Goal: Task Accomplishment & Management: Use online tool/utility

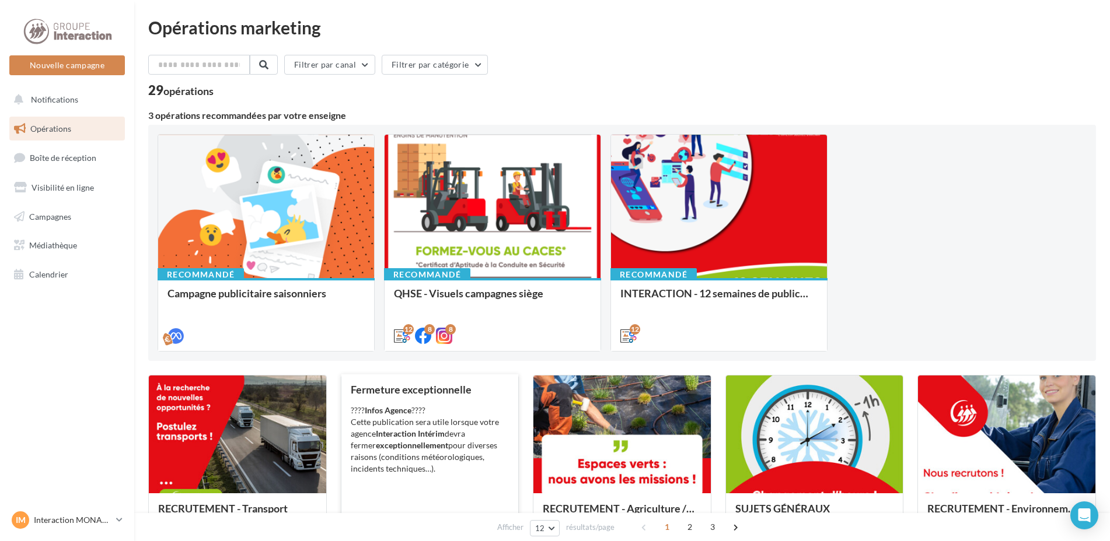
click at [435, 453] on div "???? Infos Agence ???? Cette publication sera utile lorsque votre agence Intera…" at bounding box center [430, 440] width 159 height 70
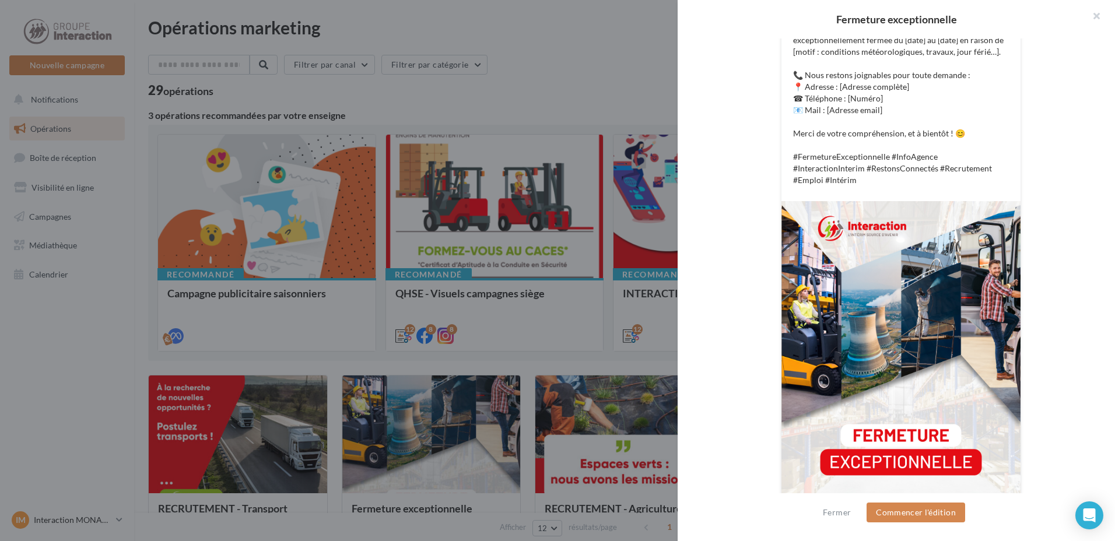
scroll to position [190, 0]
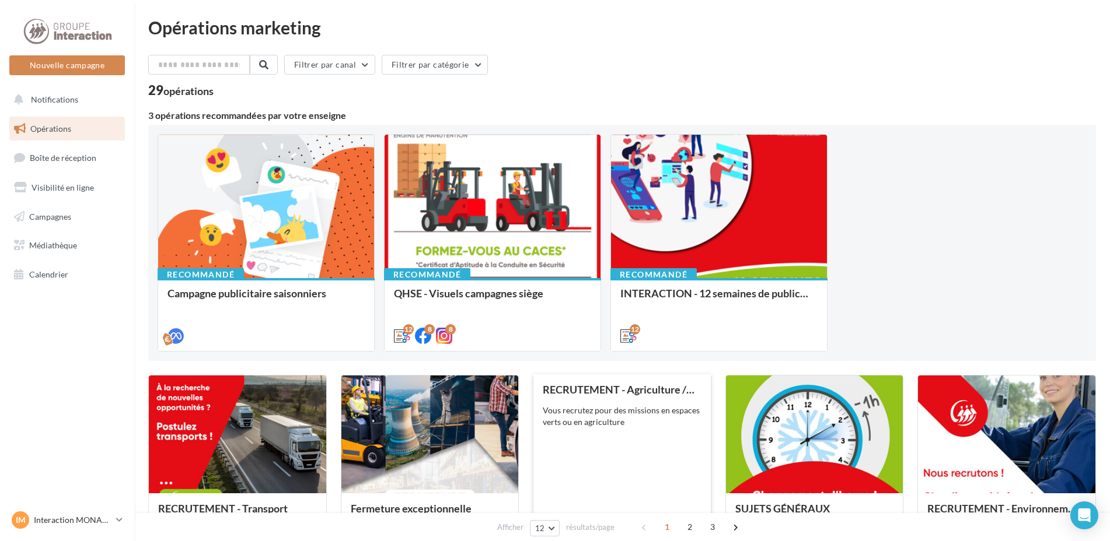
click at [624, 449] on div "RECRUTEMENT - Agriculture / Espaces verts Vous recrutez pour des missions en es…" at bounding box center [622, 470] width 159 height 172
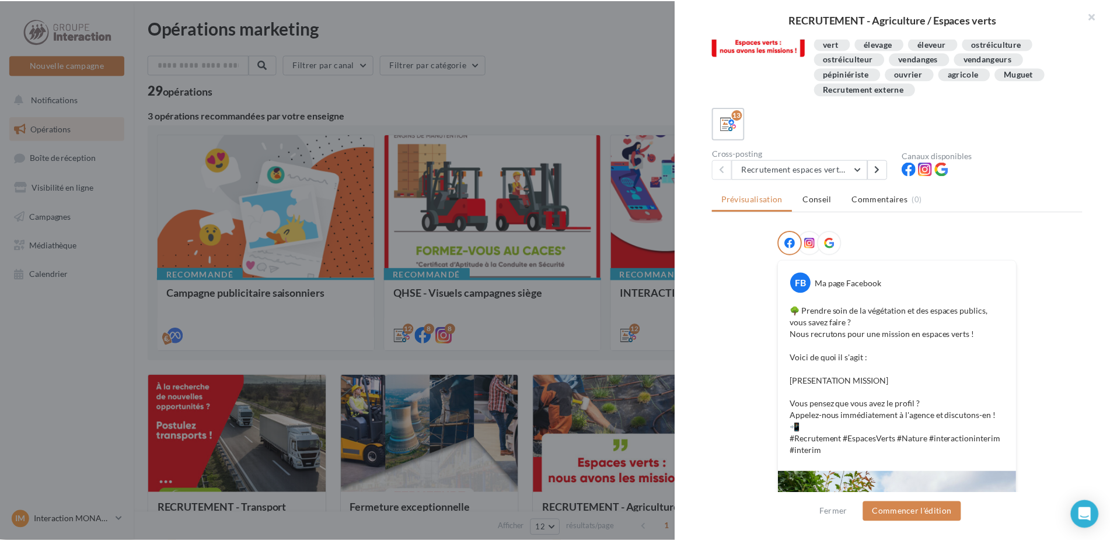
scroll to position [267, 0]
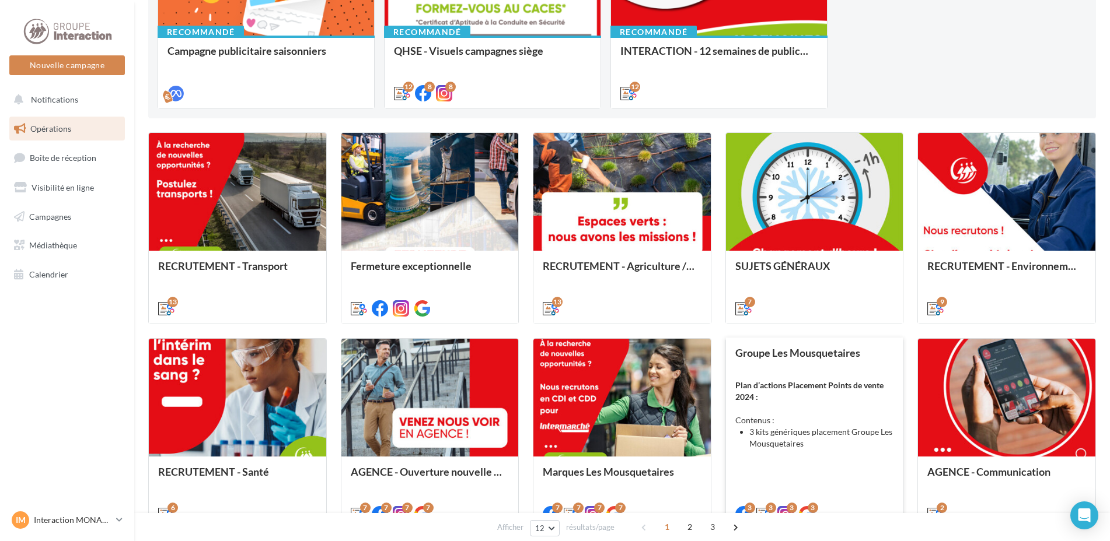
scroll to position [68, 0]
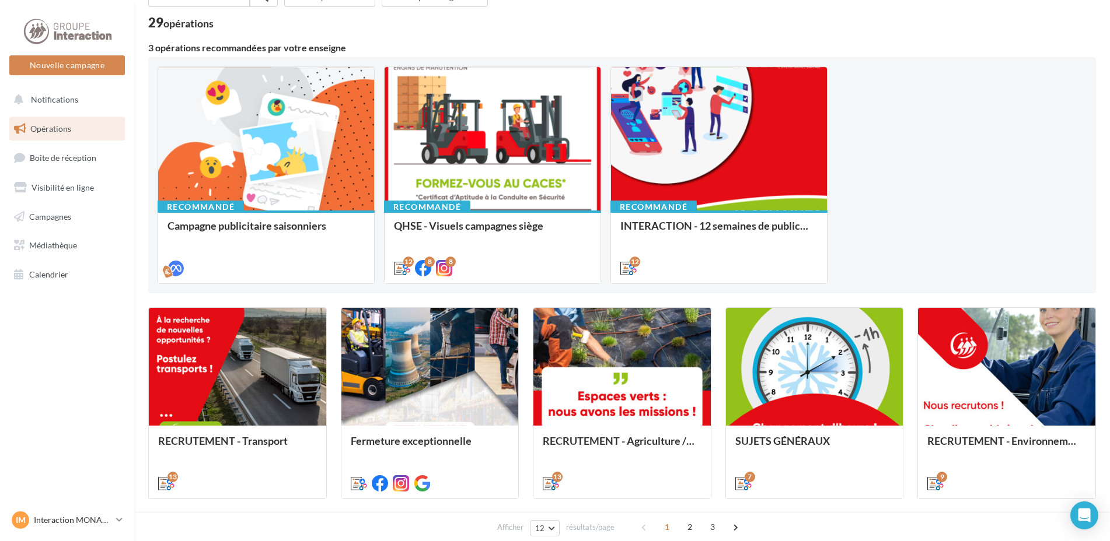
click at [933, 212] on div "Recommandé Campagne publicitaire saisonniers Recommandé QHSE - Visuels campagne…" at bounding box center [622, 176] width 929 height 218
click at [57, 157] on span "Boîte de réception" at bounding box center [63, 158] width 67 height 10
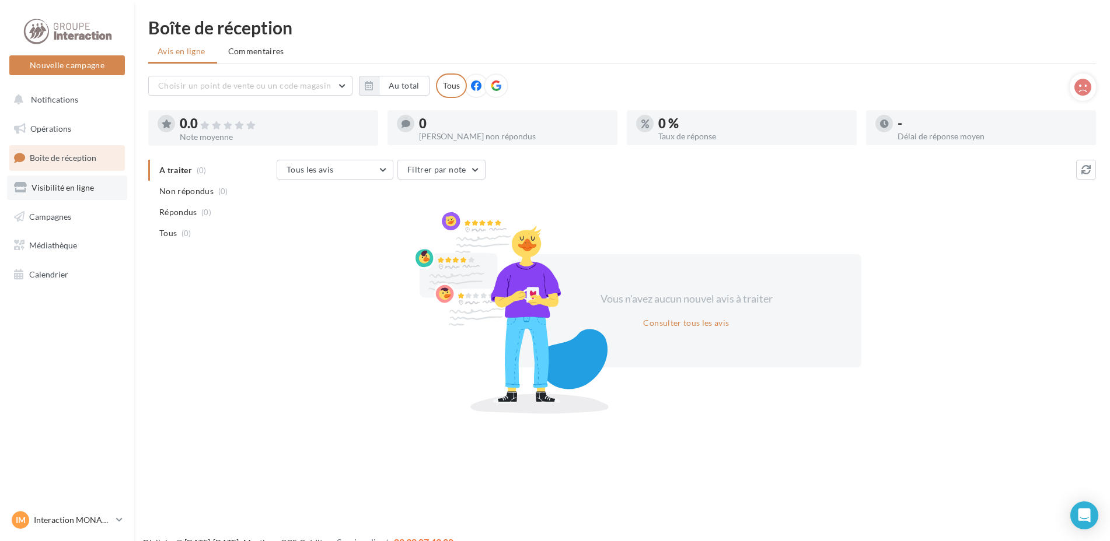
click at [73, 193] on link "Visibilité en ligne" at bounding box center [67, 188] width 120 height 25
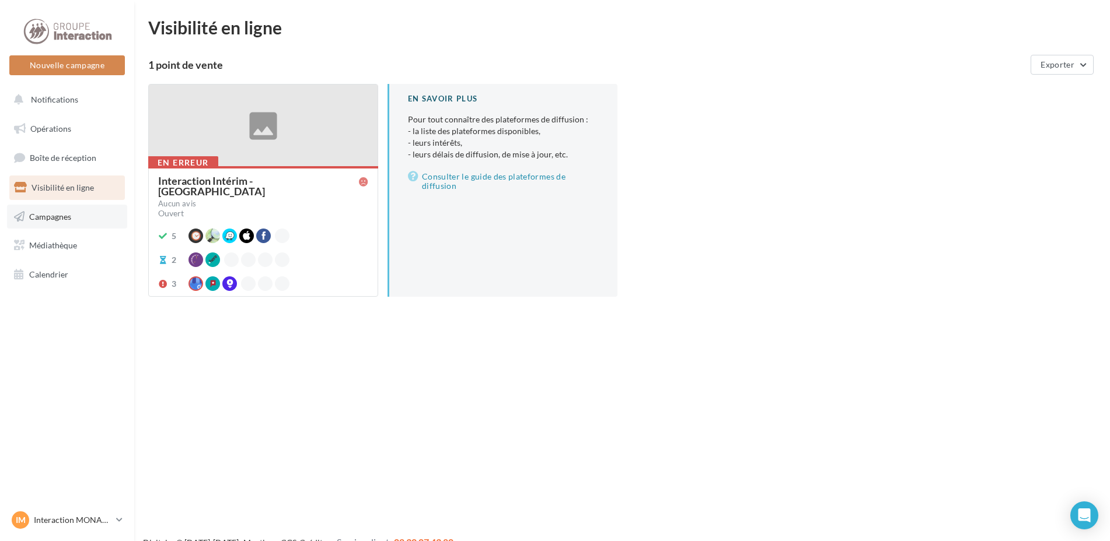
click at [68, 219] on span "Campagnes" at bounding box center [50, 216] width 42 height 10
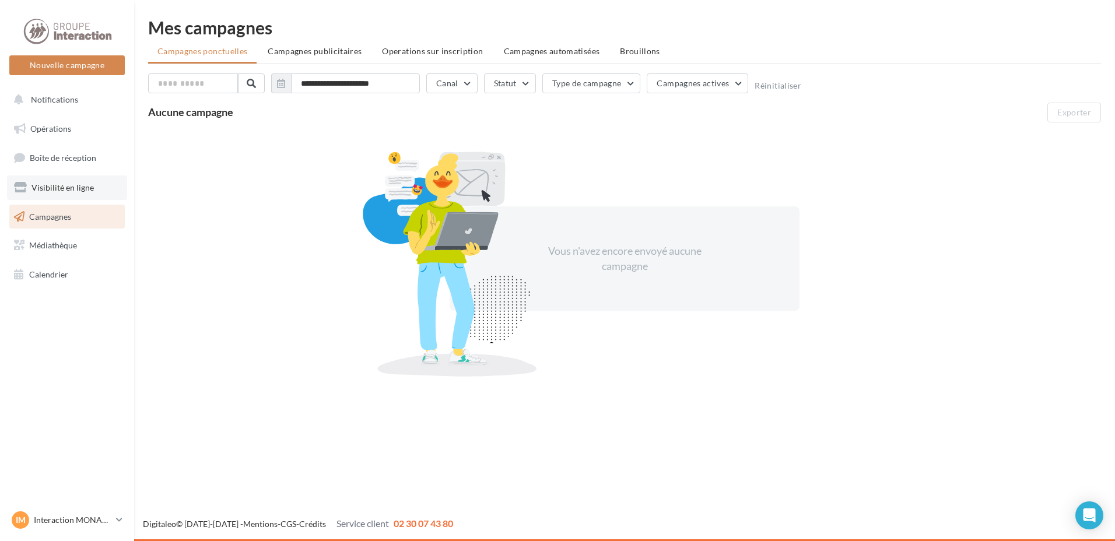
click at [69, 193] on link "Visibilité en ligne" at bounding box center [67, 188] width 120 height 25
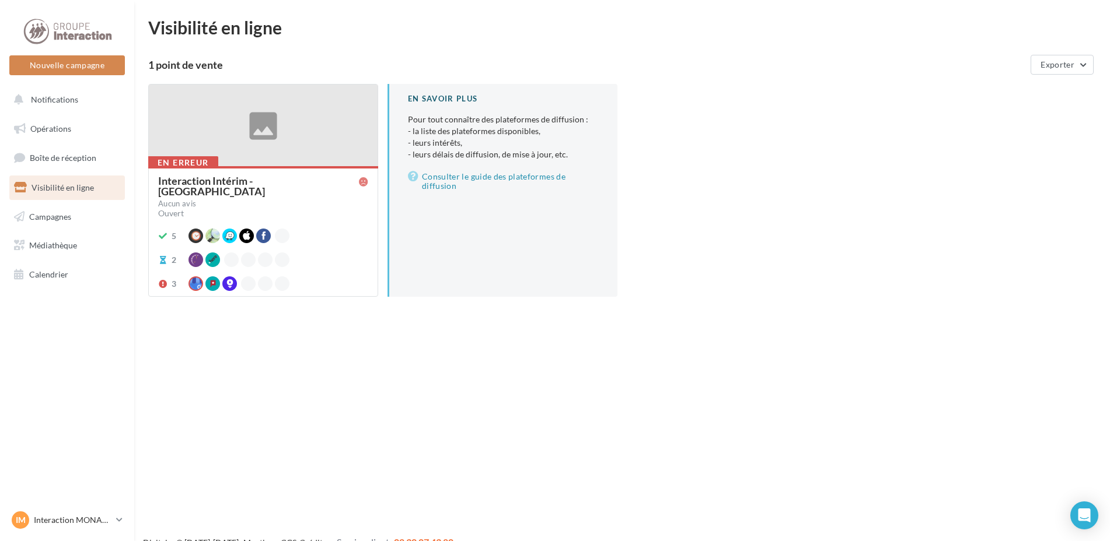
click at [346, 234] on div "5" at bounding box center [263, 236] width 210 height 15
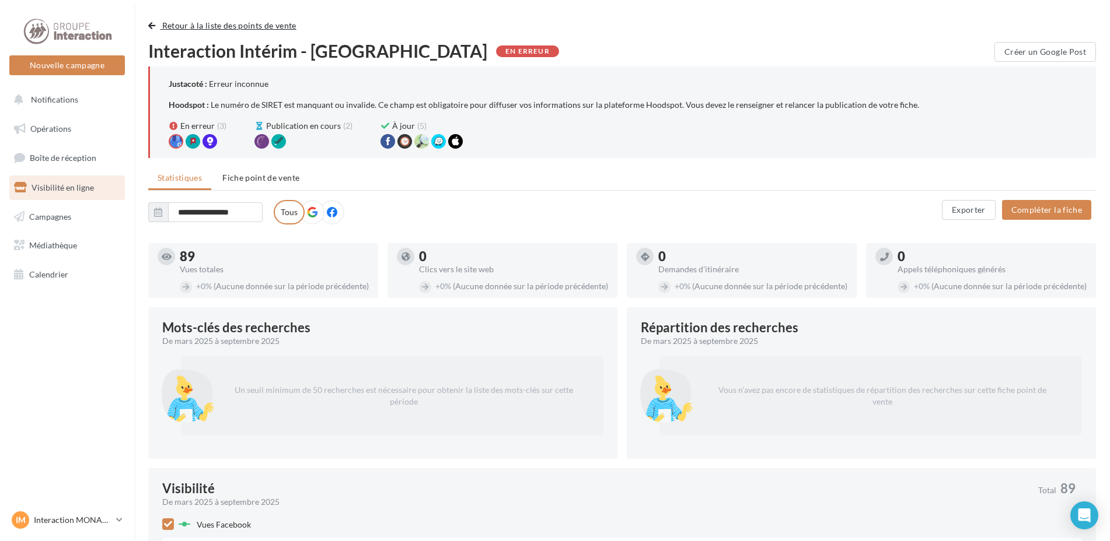
click at [151, 25] on span "button" at bounding box center [151, 26] width 7 height 8
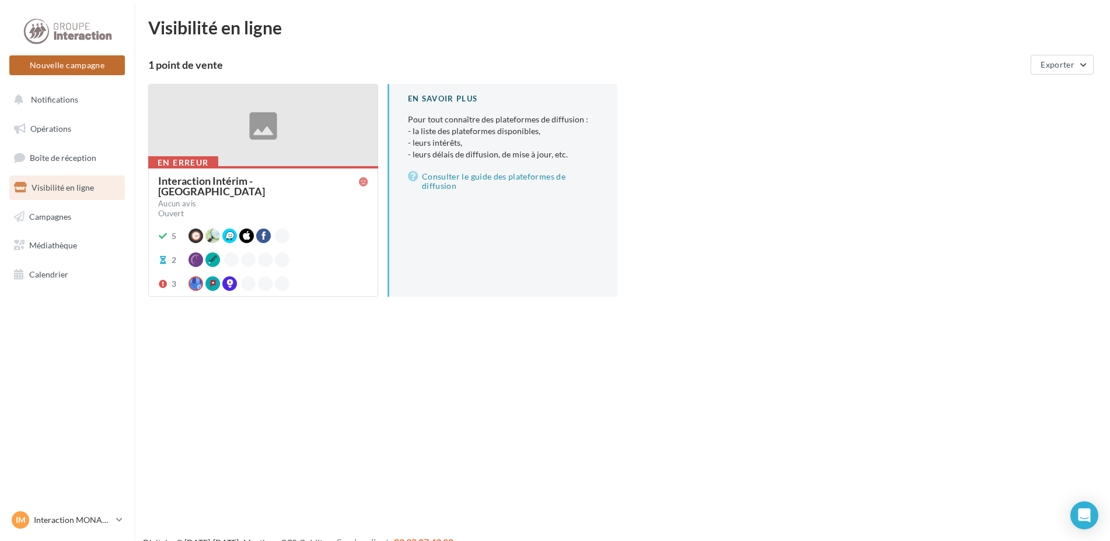
click at [64, 64] on button "Nouvelle campagne" at bounding box center [67, 65] width 116 height 20
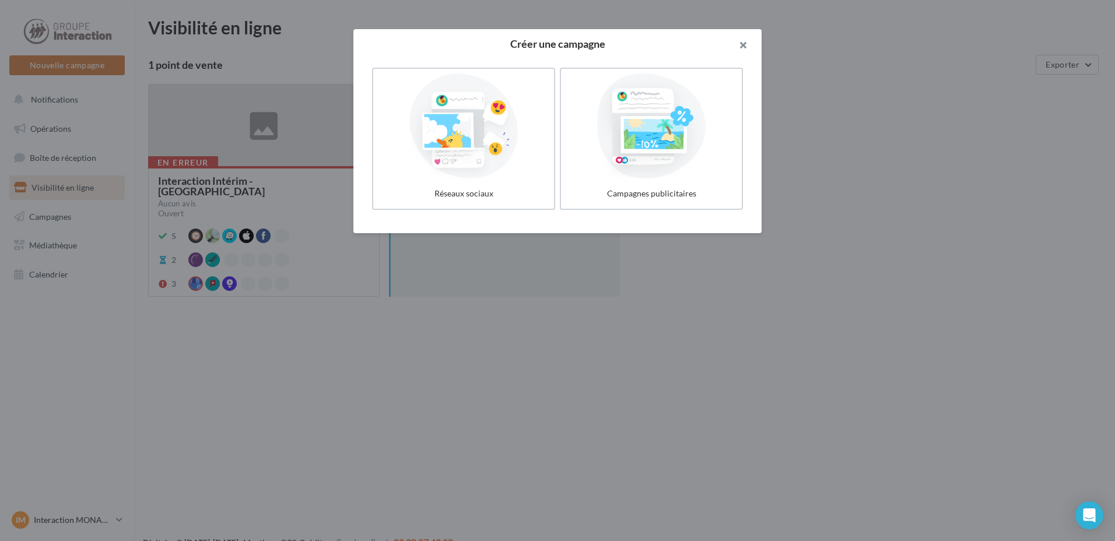
click at [742, 44] on button "button" at bounding box center [738, 46] width 47 height 35
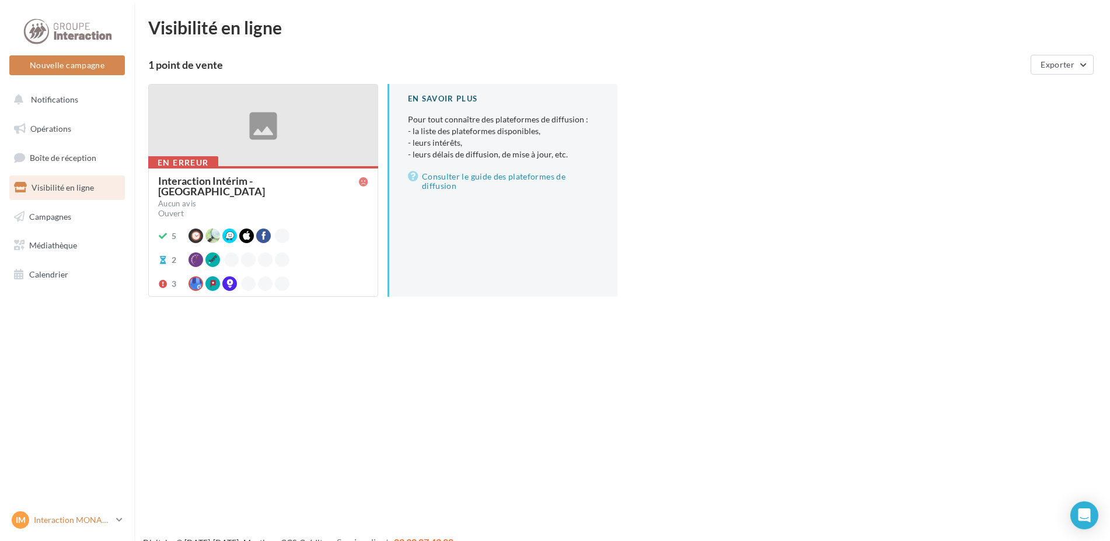
click at [124, 524] on link "IM Interaction MONACO interaction-[GEOGRAPHIC_DATA]" at bounding box center [67, 520] width 116 height 22
